Goal: Transaction & Acquisition: Subscribe to service/newsletter

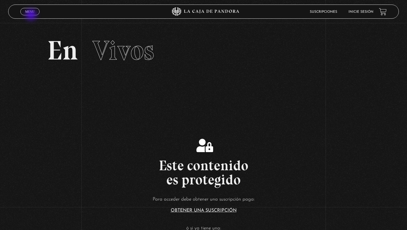
click at [31, 15] on span "Cerrar" at bounding box center [29, 17] width 13 height 4
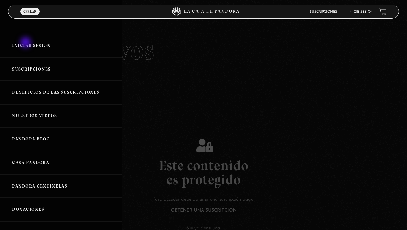
click at [26, 43] on link "Iniciar Sesión" at bounding box center [61, 45] width 122 height 23
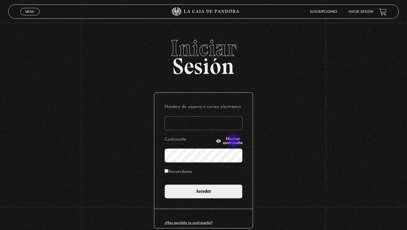
type input "[EMAIL_ADDRESS][PERSON_NAME][DOMAIN_NAME]"
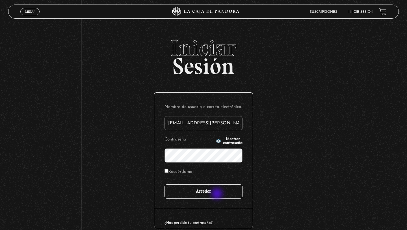
click at [218, 194] on input "Acceder" at bounding box center [204, 191] width 78 height 14
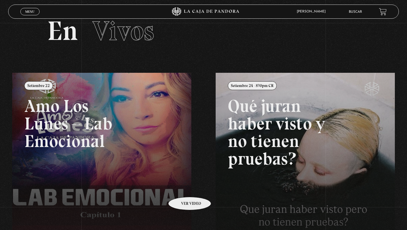
scroll to position [31, 0]
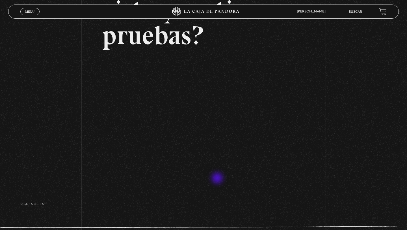
scroll to position [84, 0]
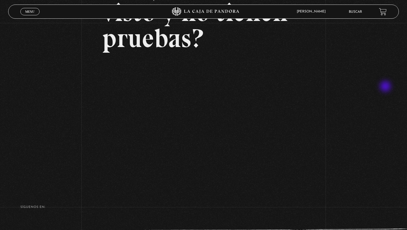
click at [386, 87] on div "Volver Setiembre 24 - 830pm CR Qué juran haber visto y no tienen pruebas?" at bounding box center [203, 62] width 407 height 246
click at [29, 13] on span "Menu" at bounding box center [29, 11] width 9 height 3
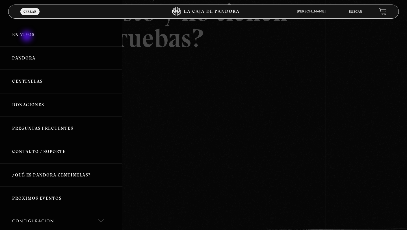
click at [27, 37] on link "En vivos" at bounding box center [61, 34] width 122 height 23
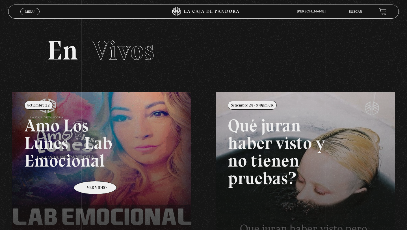
click at [88, 172] on link at bounding box center [215, 207] width 407 height 230
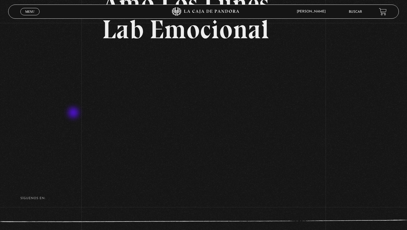
scroll to position [66, 0]
